Goal: Task Accomplishment & Management: Use online tool/utility

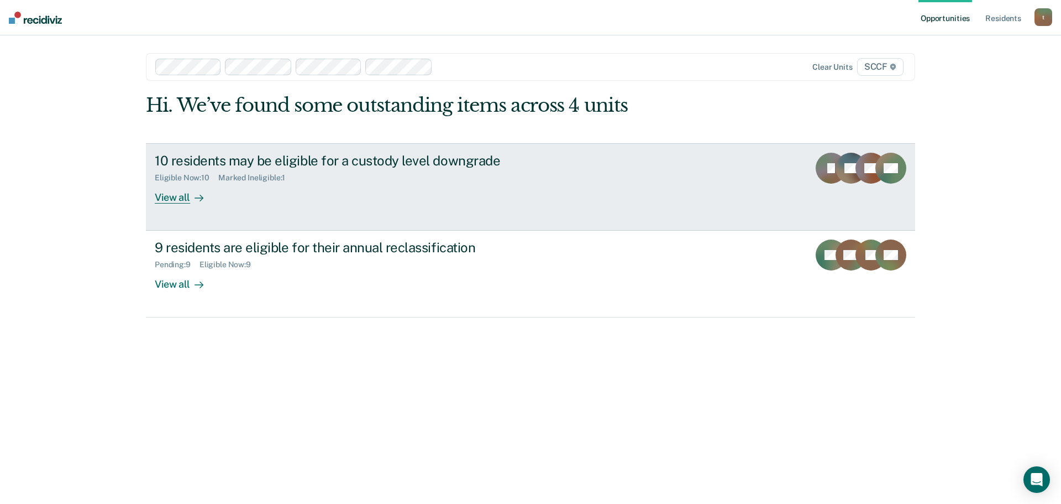
click at [337, 167] on div "10 residents may be eligible for a custody level downgrade" at bounding box center [349, 161] width 388 height 16
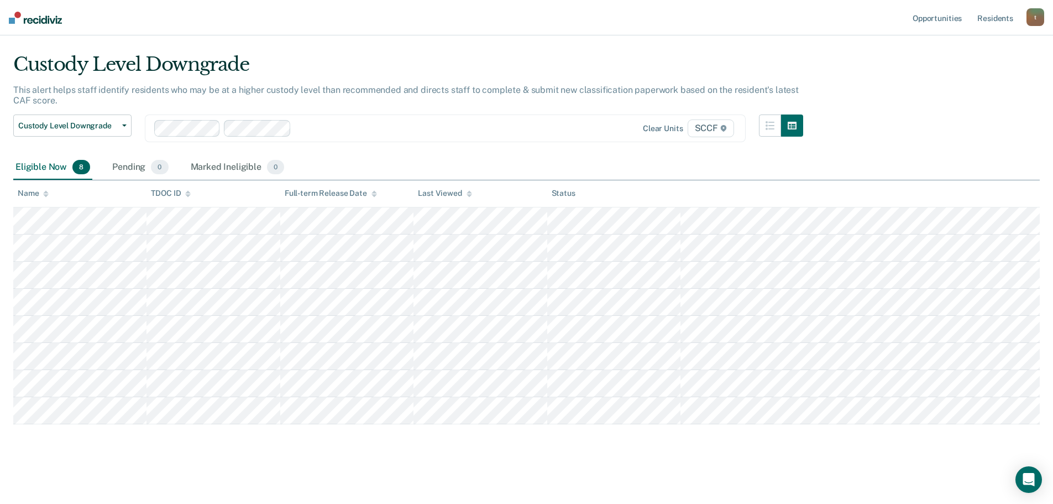
scroll to position [23, 0]
